Goal: Information Seeking & Learning: Learn about a topic

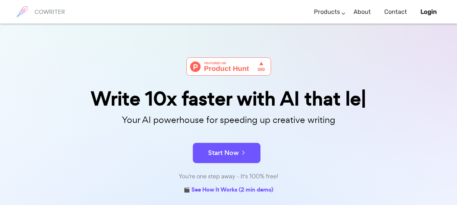
click at [26, 8] on img at bounding box center [22, 11] width 17 height 17
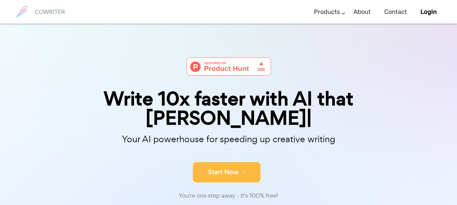
click at [245, 168] on icon at bounding box center [242, 171] width 6 height 7
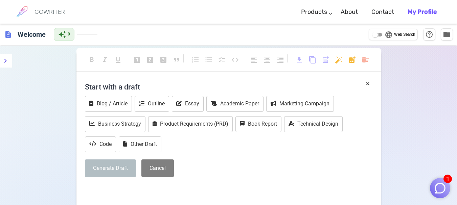
click at [375, 35] on input "language Web Search" at bounding box center [375, 35] width 24 height 8
checkbox input "true"
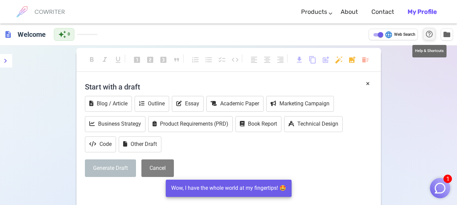
click at [433, 37] on span "help_outline" at bounding box center [429, 34] width 8 height 8
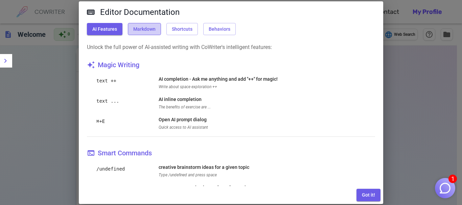
click at [150, 32] on button "Markdown" at bounding box center [144, 29] width 33 height 13
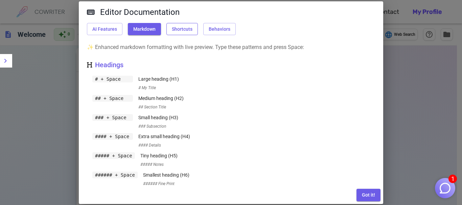
click at [191, 30] on button "Shortcuts" at bounding box center [182, 29] width 31 height 13
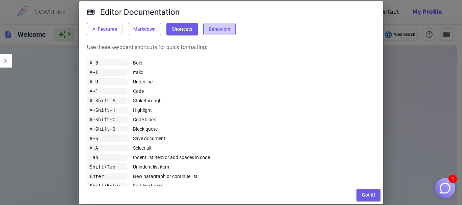
click at [216, 32] on button "Behaviors" at bounding box center [219, 29] width 32 height 13
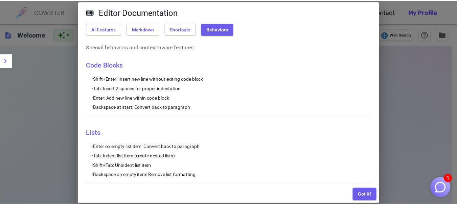
scroll to position [69, 0]
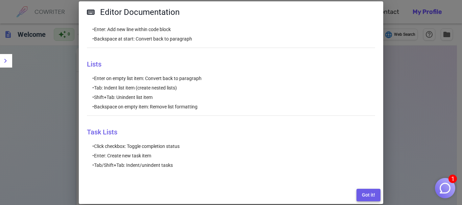
click at [363, 196] on button "Got it!" at bounding box center [369, 195] width 24 height 13
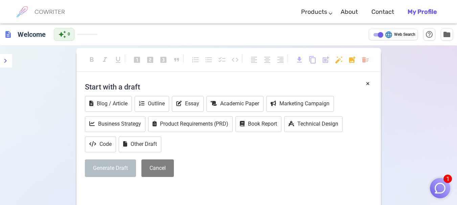
click at [442, 190] on img "button" at bounding box center [440, 188] width 13 height 13
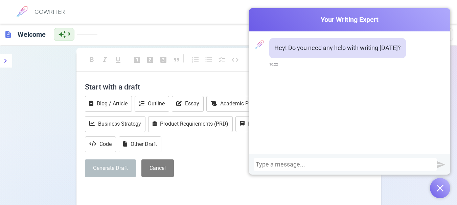
click at [437, 189] on img "button" at bounding box center [440, 188] width 7 height 7
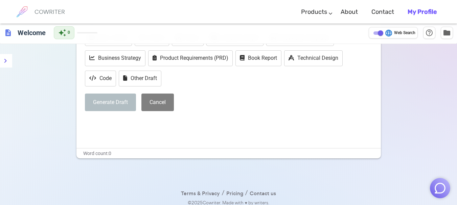
scroll to position [71, 0]
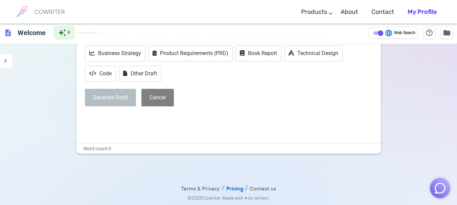
click at [233, 188] on link "Pricing" at bounding box center [234, 189] width 17 height 10
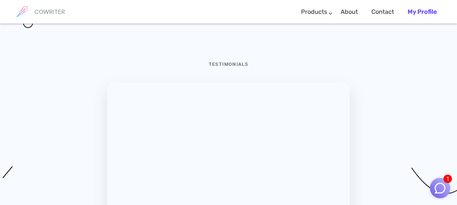
scroll to position [2316, 0]
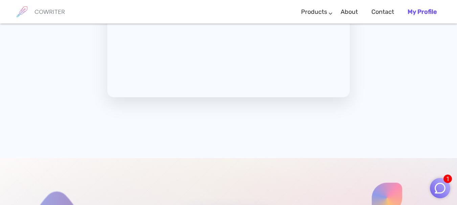
scroll to position [2628, 0]
